Goal: Task Accomplishment & Management: Use online tool/utility

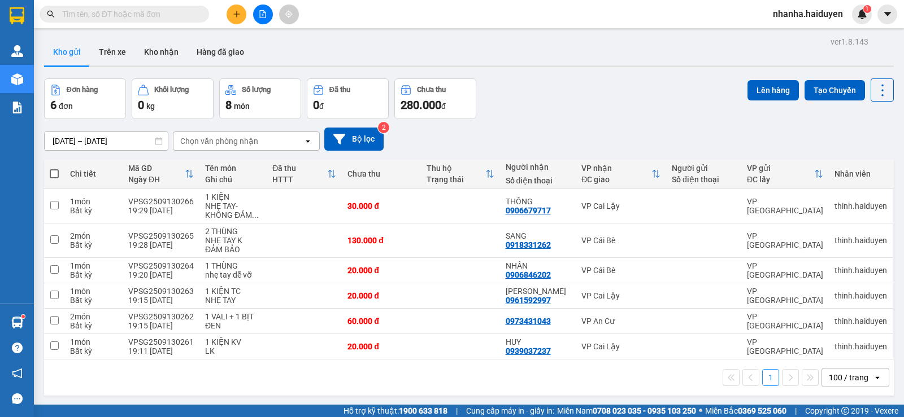
scroll to position [52, 0]
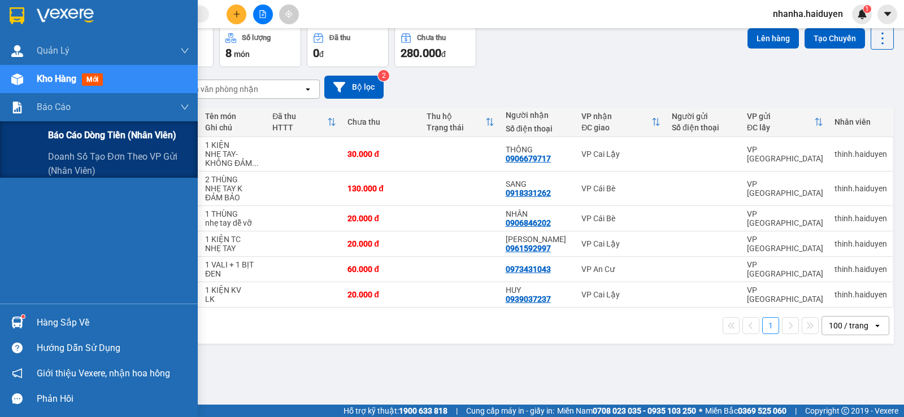
click at [29, 136] on div "Báo cáo dòng tiền (nhân viên)" at bounding box center [99, 135] width 198 height 28
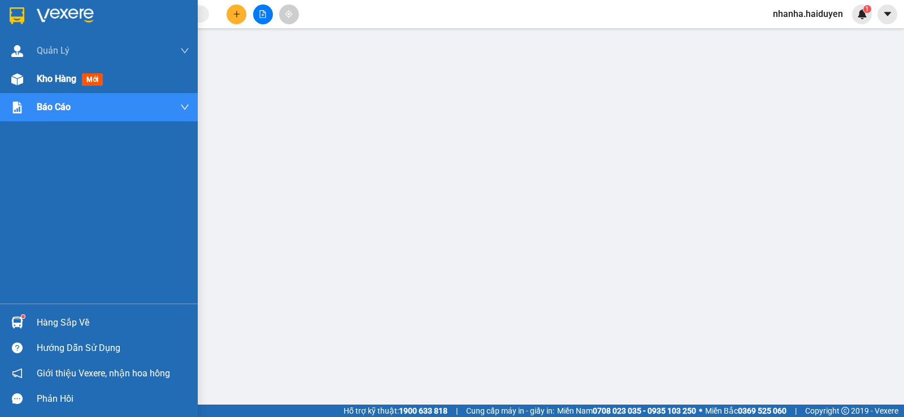
click at [41, 80] on span "Kho hàng" at bounding box center [57, 78] width 40 height 11
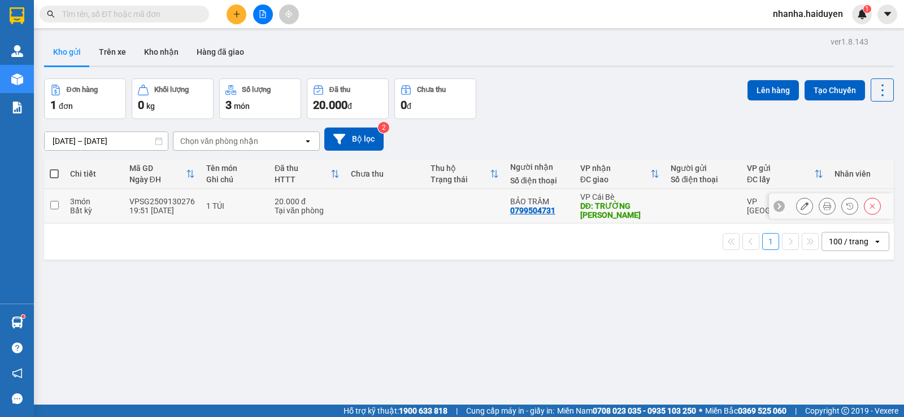
click at [314, 198] on div "20.000 đ" at bounding box center [307, 201] width 65 height 9
checkbox input "true"
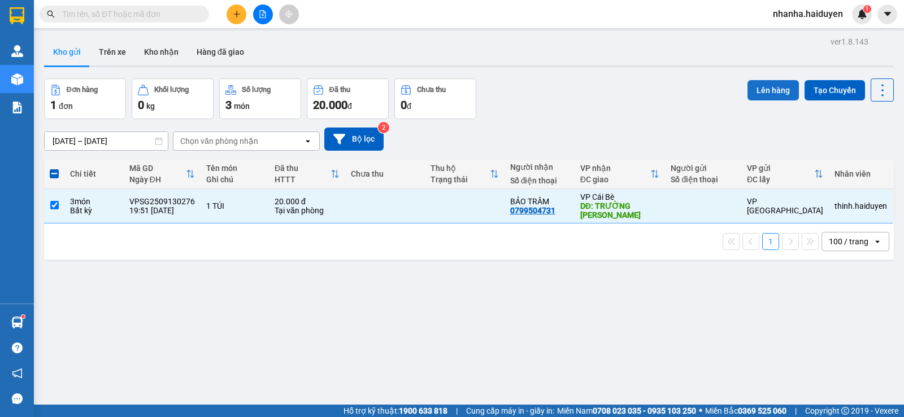
click at [756, 94] on button "Lên hàng" at bounding box center [772, 90] width 51 height 20
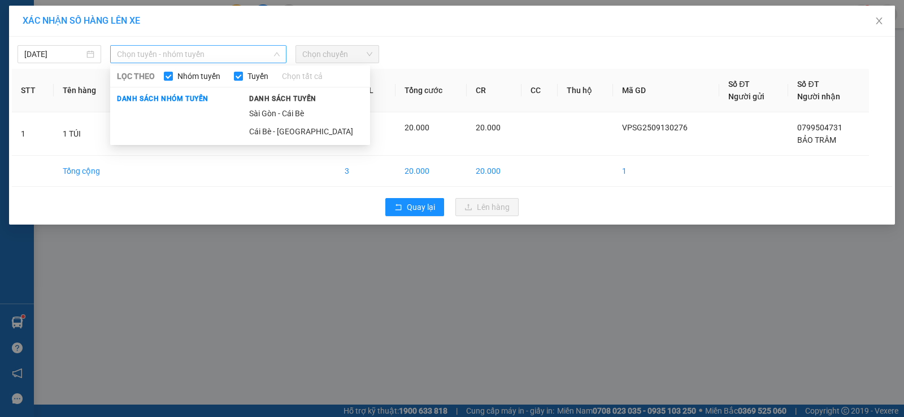
click at [175, 51] on span "Chọn tuyến - nhóm tuyến" at bounding box center [198, 54] width 163 height 17
click at [269, 116] on li "Sài Gòn - Cái Bè" at bounding box center [306, 114] width 128 height 18
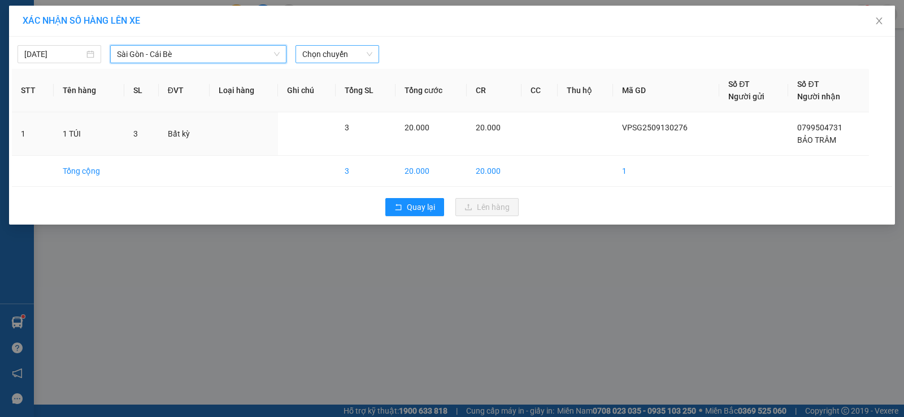
click at [321, 58] on span "Chọn chuyến" at bounding box center [337, 54] width 70 height 17
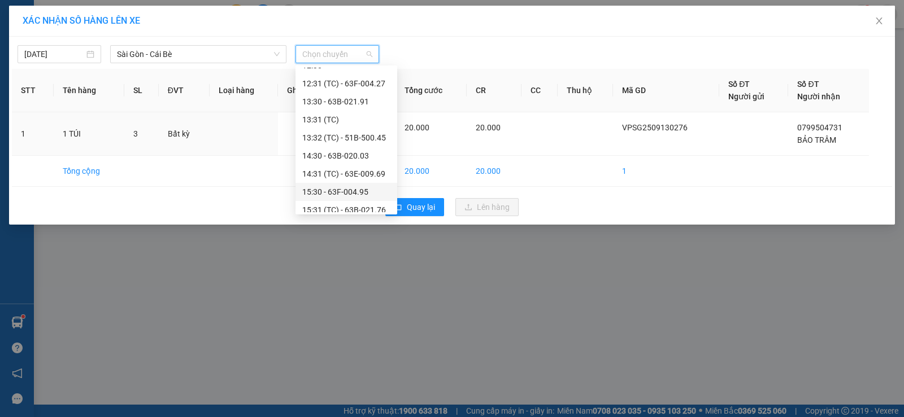
scroll to position [434, 0]
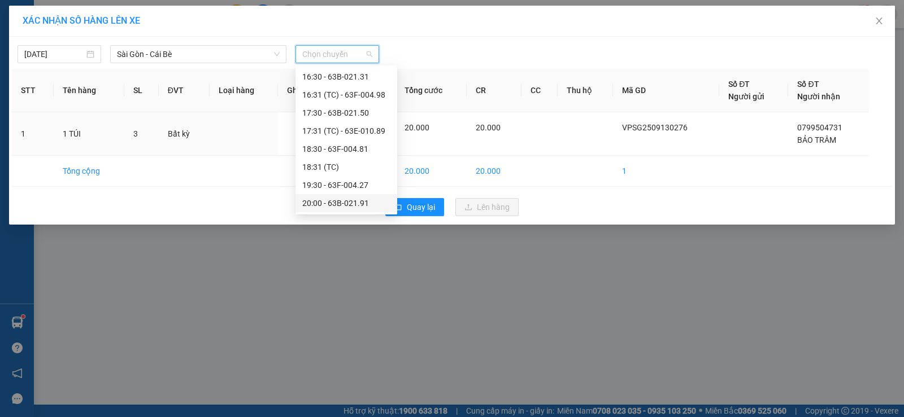
click at [310, 199] on div "20:00 - 63B-021.91" at bounding box center [346, 203] width 88 height 12
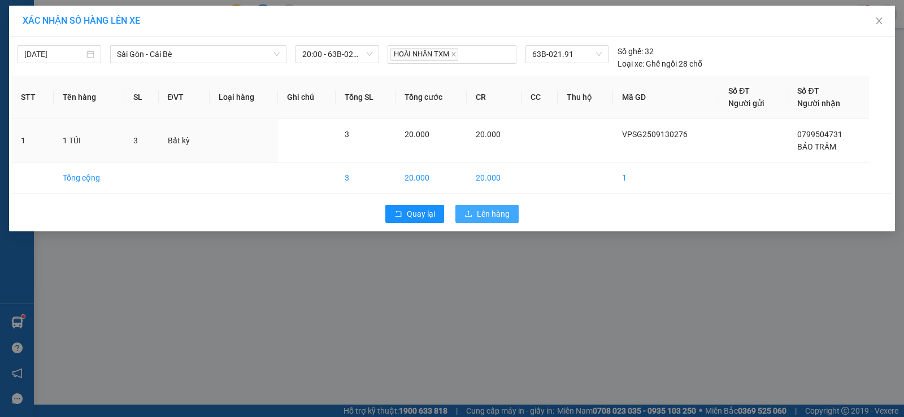
click at [467, 216] on icon "upload" at bounding box center [468, 214] width 8 height 8
